Goal: Find specific page/section: Find specific page/section

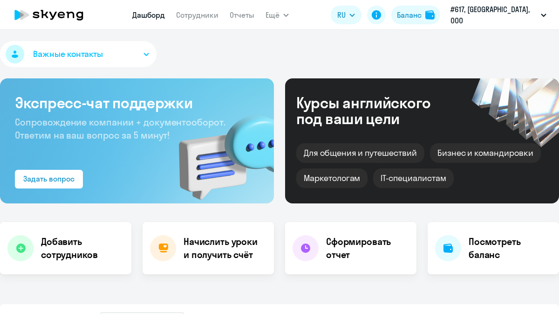
select select "30"
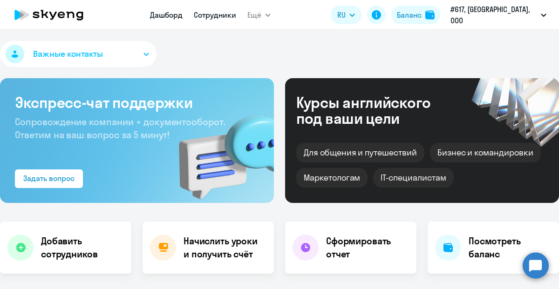
click at [236, 15] on link "Сотрудники" at bounding box center [215, 14] width 42 height 9
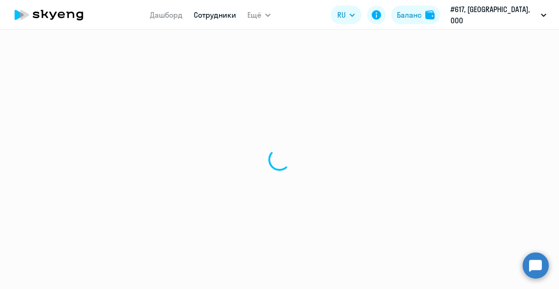
select select "30"
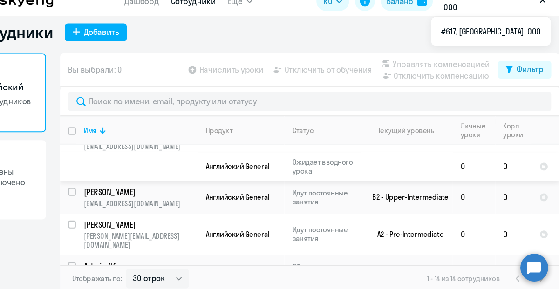
scroll to position [360, 0]
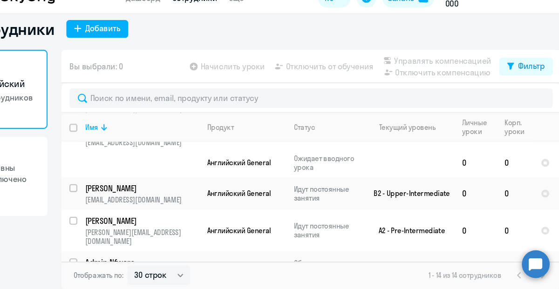
click at [542, 279] on div "1 - 14 из 14 сотрудников" at bounding box center [491, 276] width 113 height 11
click at [543, 279] on div "1 - 14 из 14 сотрудников" at bounding box center [491, 276] width 113 height 11
click at [520, 279] on div "1 - 14 из 14 сотрудников" at bounding box center [491, 276] width 113 height 11
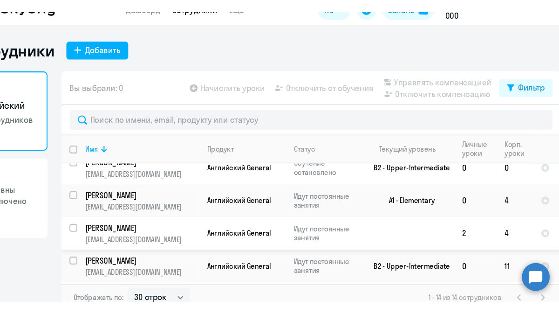
scroll to position [11, 0]
